Goal: Task Accomplishment & Management: Complete application form

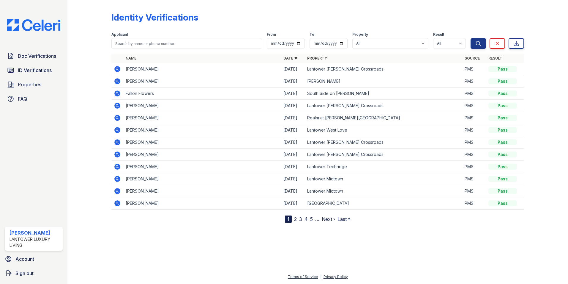
click at [84, 164] on div at bounding box center [94, 112] width 34 height 220
click at [47, 58] on span "Doc Verifications" at bounding box center [37, 55] width 38 height 7
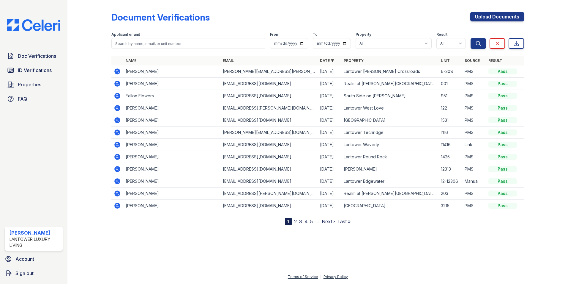
drag, startPoint x: 494, startPoint y: 19, endPoint x: 284, endPoint y: 26, distance: 209.9
click at [493, 18] on link "Upload Documents" at bounding box center [497, 17] width 54 height 10
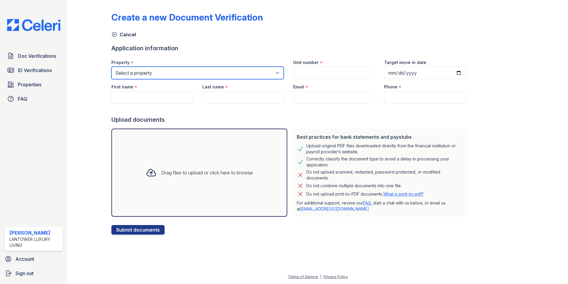
drag, startPoint x: 153, startPoint y: 73, endPoint x: 154, endPoint y: 78, distance: 5.8
click at [153, 73] on select "Select a property Lantower [PERSON_NAME] [GEOGRAPHIC_DATA] [GEOGRAPHIC_DATA][PE…" at bounding box center [197, 73] width 172 height 12
select select "4621"
click at [111, 67] on select "Select a property Lantower [PERSON_NAME] [GEOGRAPHIC_DATA] [GEOGRAPHIC_DATA][PE…" at bounding box center [197, 73] width 172 height 12
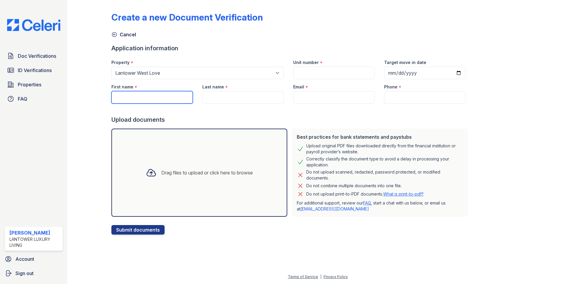
click at [139, 92] on input "First name" at bounding box center [151, 97] width 81 height 12
type input "[PERSON_NAME]"
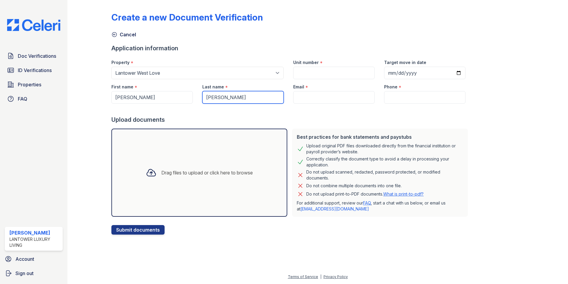
type input "[PERSON_NAME]"
click at [166, 172] on div "Drag files to upload or click here to browse" at bounding box center [207, 172] width 92 height 7
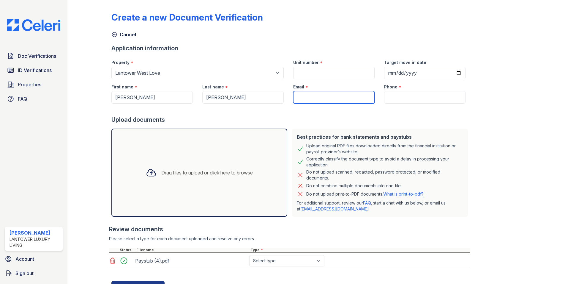
paste input "[EMAIL_ADDRESS][PERSON_NAME][DOMAIN_NAME]"
type input "[EMAIL_ADDRESS][PERSON_NAME][DOMAIN_NAME]"
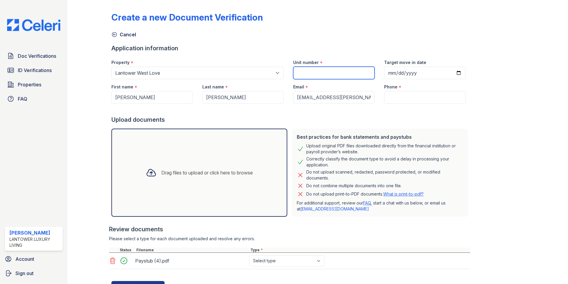
click at [311, 73] on input "Unit number" at bounding box center [333, 73] width 81 height 12
type input "1-122"
click at [390, 95] on input "Phone" at bounding box center [424, 97] width 81 height 12
paste input "[PHONE_NUMBER]"
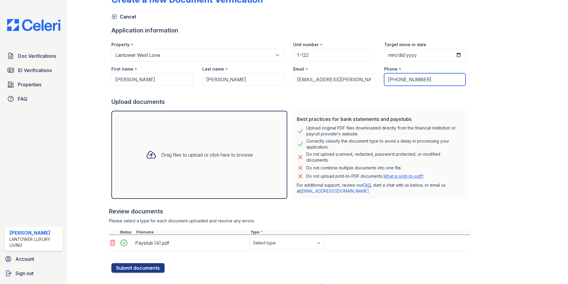
scroll to position [27, 0]
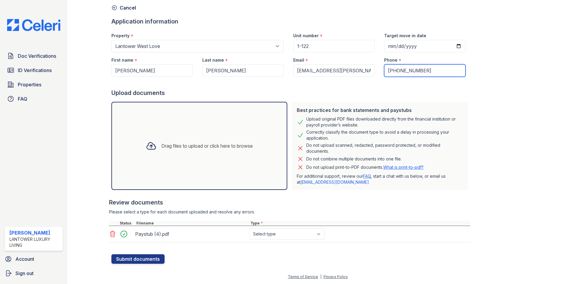
type input "[PHONE_NUMBER]"
click at [282, 235] on select "Select type Paystub Bank Statement Offer Letter Tax Documents Benefit Award Let…" at bounding box center [286, 233] width 75 height 11
click at [249, 228] on select "Select type Paystub Bank Statement Offer Letter Tax Documents Benefit Award Let…" at bounding box center [286, 233] width 75 height 11
click at [276, 235] on select "Select type Paystub Bank Statement Offer Letter Tax Documents Benefit Award Let…" at bounding box center [286, 233] width 75 height 11
select select "paystub"
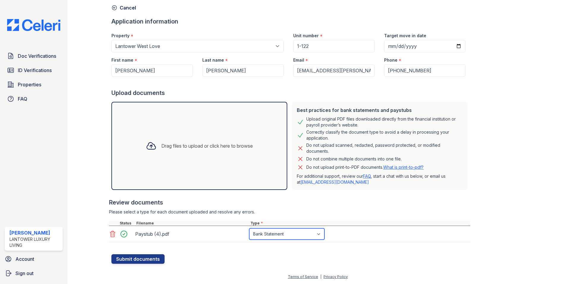
click at [249, 228] on select "Select type Paystub Bank Statement Offer Letter Tax Documents Benefit Award Let…" at bounding box center [286, 233] width 75 height 11
click at [144, 259] on button "Submit documents" at bounding box center [137, 259] width 53 height 10
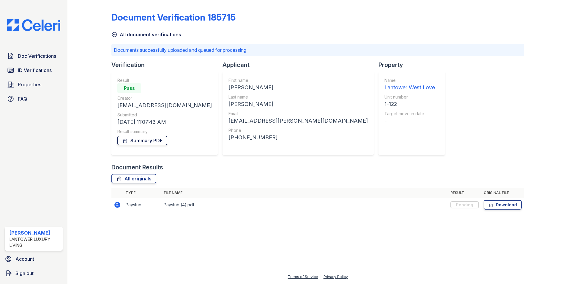
click at [151, 141] on link "Summary PDF" at bounding box center [142, 141] width 50 height 10
click at [40, 69] on span "ID Verifications" at bounding box center [35, 70] width 34 height 7
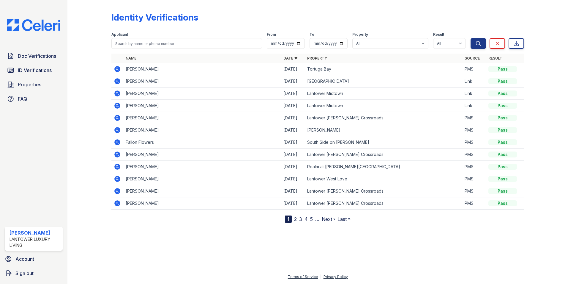
click at [115, 94] on icon at bounding box center [117, 93] width 6 height 6
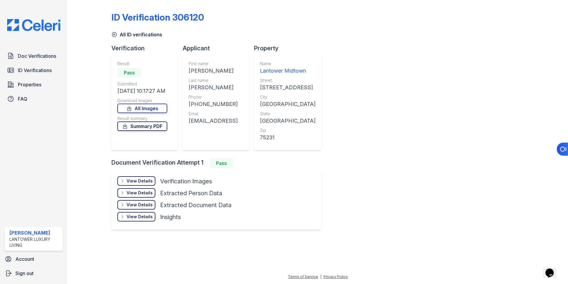
click at [157, 127] on link "Summary PDF" at bounding box center [142, 126] width 50 height 10
click at [138, 181] on div "View Details" at bounding box center [140, 181] width 26 height 6
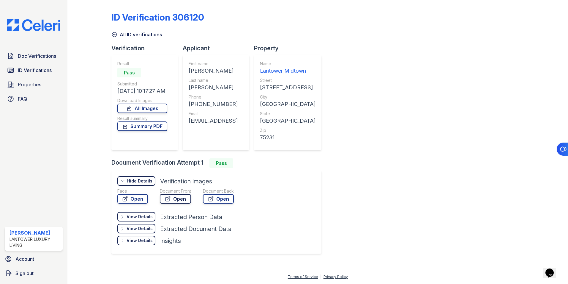
click at [173, 196] on link "Open" at bounding box center [175, 199] width 31 height 10
drag, startPoint x: 29, startPoint y: 70, endPoint x: 34, endPoint y: 71, distance: 4.3
click at [29, 70] on span "ID Verifications" at bounding box center [35, 70] width 34 height 7
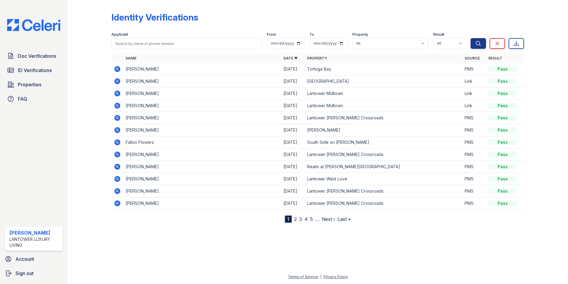
drag, startPoint x: 116, startPoint y: 106, endPoint x: 169, endPoint y: 112, distance: 52.3
click at [116, 106] on icon at bounding box center [117, 105] width 7 height 7
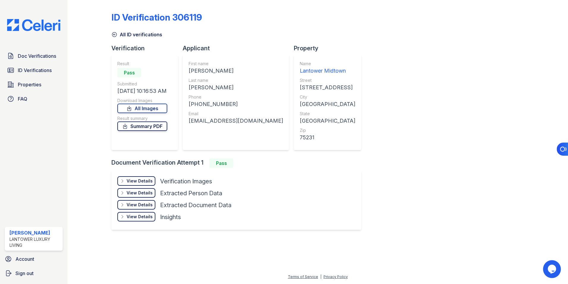
click at [144, 126] on link "Summary PDF" at bounding box center [142, 126] width 50 height 10
click at [135, 180] on div "View Details" at bounding box center [140, 181] width 26 height 6
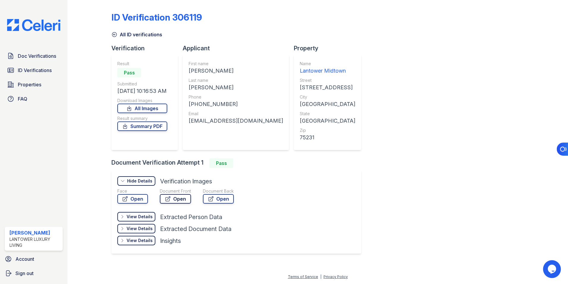
click at [180, 198] on link "Open" at bounding box center [175, 199] width 31 height 10
